Goal: Task Accomplishment & Management: Manage account settings

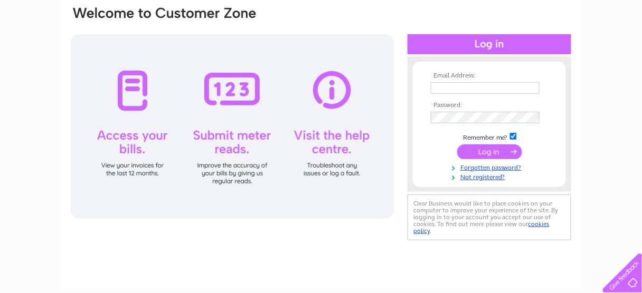
type input "altamountmanor@gmail.com"
click at [489, 150] on input "submit" at bounding box center [489, 152] width 65 height 15
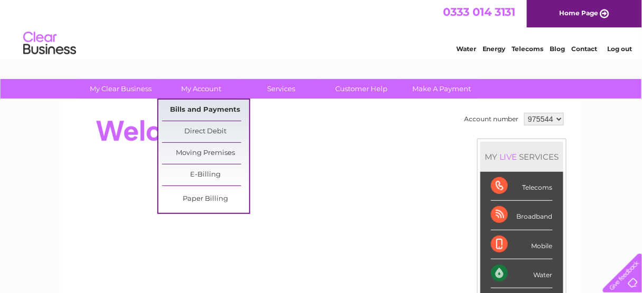
click at [212, 106] on link "Bills and Payments" at bounding box center [205, 110] width 87 height 21
click at [196, 110] on link "Bills and Payments" at bounding box center [205, 110] width 87 height 21
click at [205, 108] on link "Bills and Payments" at bounding box center [205, 110] width 87 height 21
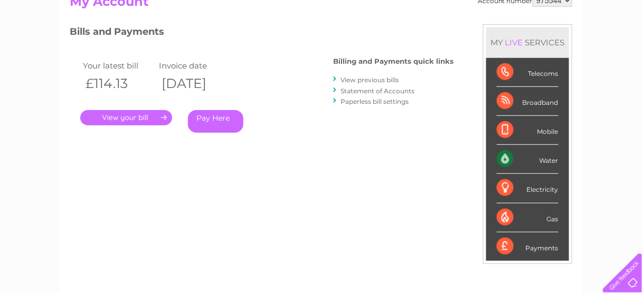
click at [159, 117] on link "." at bounding box center [126, 117] width 92 height 15
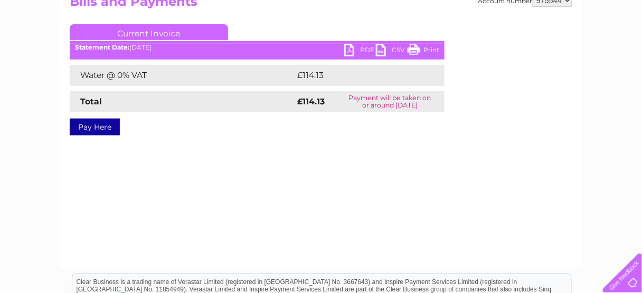
click at [352, 51] on link "PDF" at bounding box center [360, 51] width 32 height 15
